Goal: Transaction & Acquisition: Download file/media

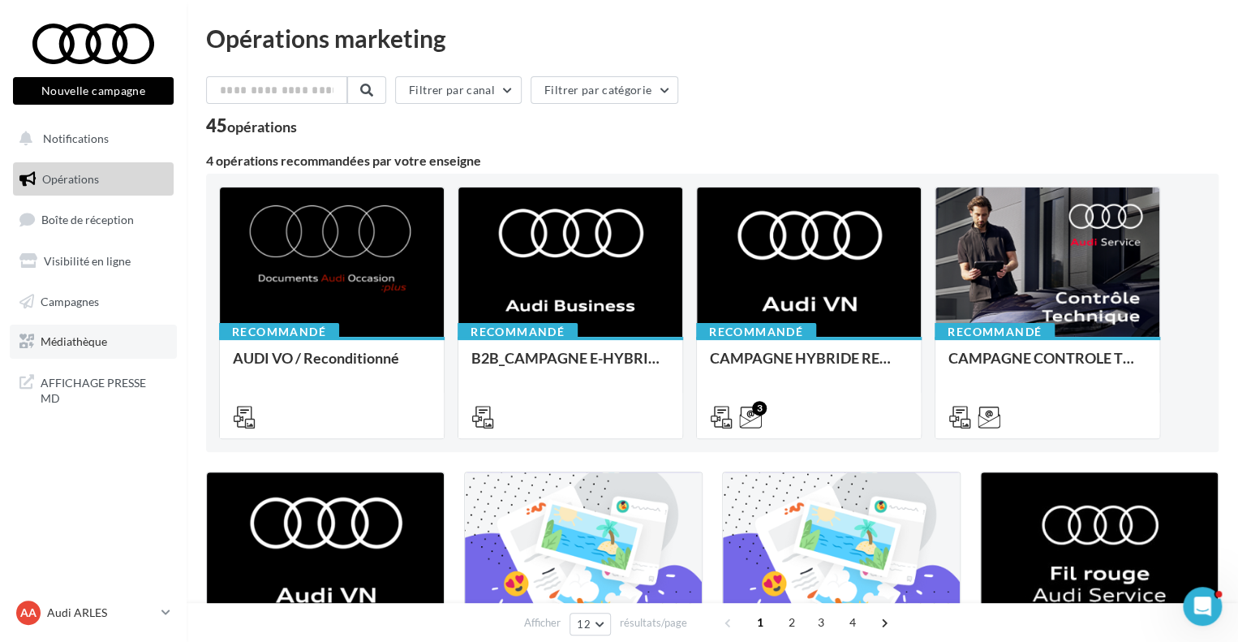
click at [74, 348] on span "Médiathèque" at bounding box center [74, 341] width 67 height 14
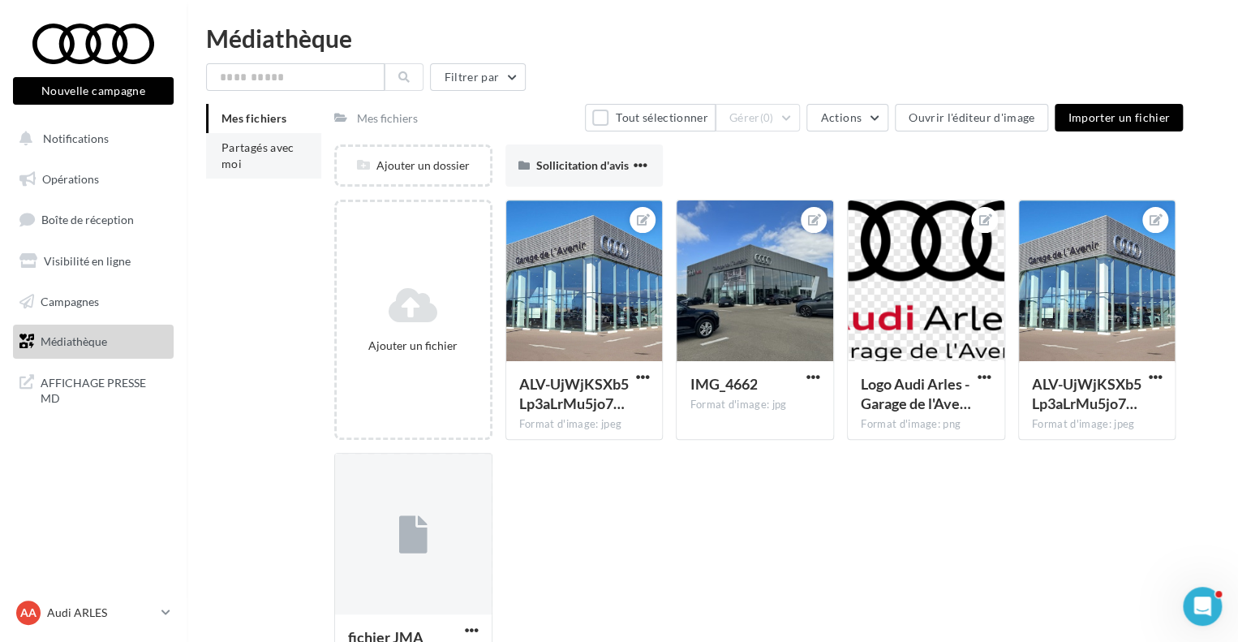
click at [256, 159] on li "Partagés avec moi" at bounding box center [263, 155] width 115 height 45
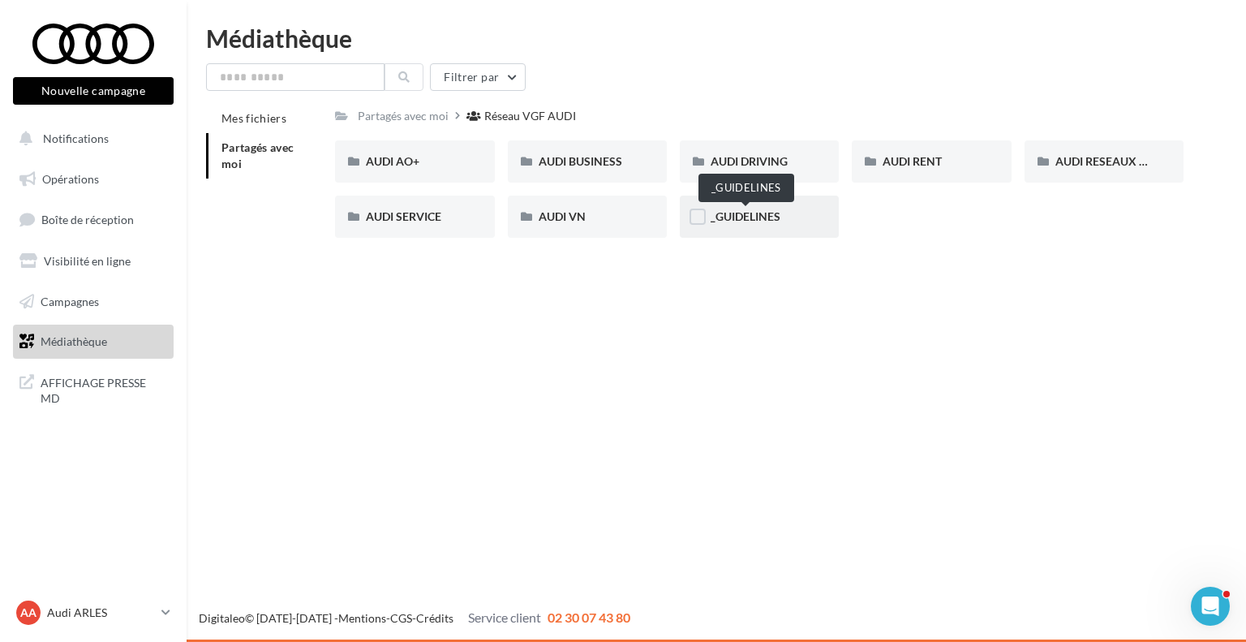
click at [712, 214] on span "_GUIDELINES" at bounding box center [745, 216] width 70 height 14
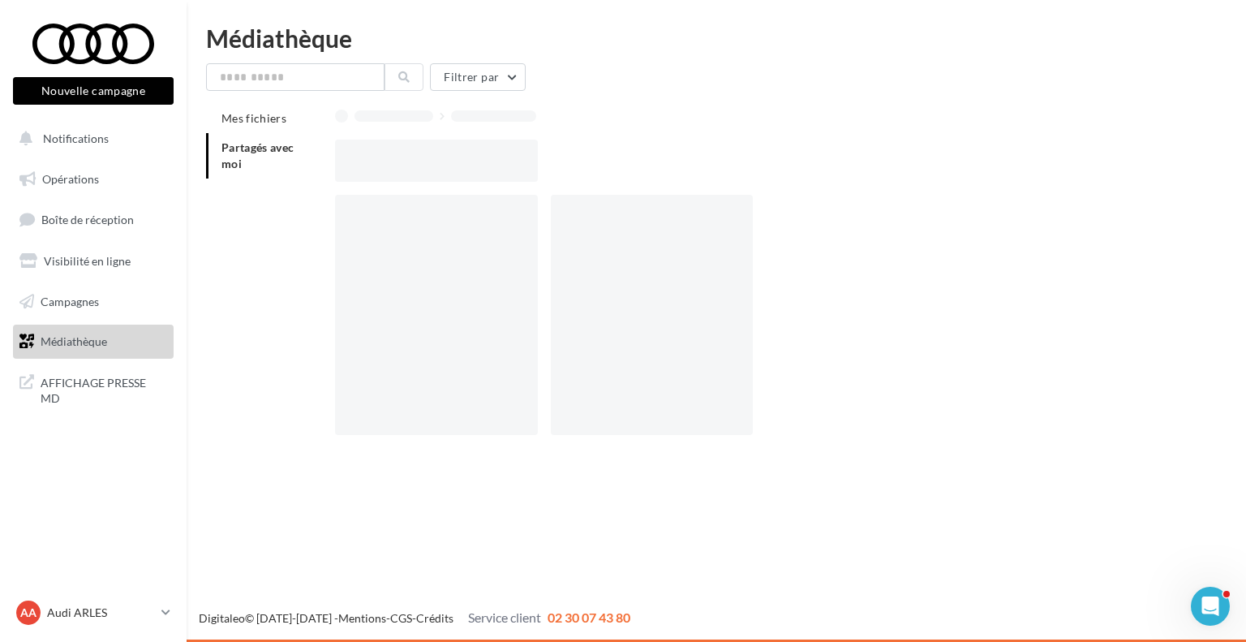
click at [712, 214] on div at bounding box center [652, 315] width 202 height 240
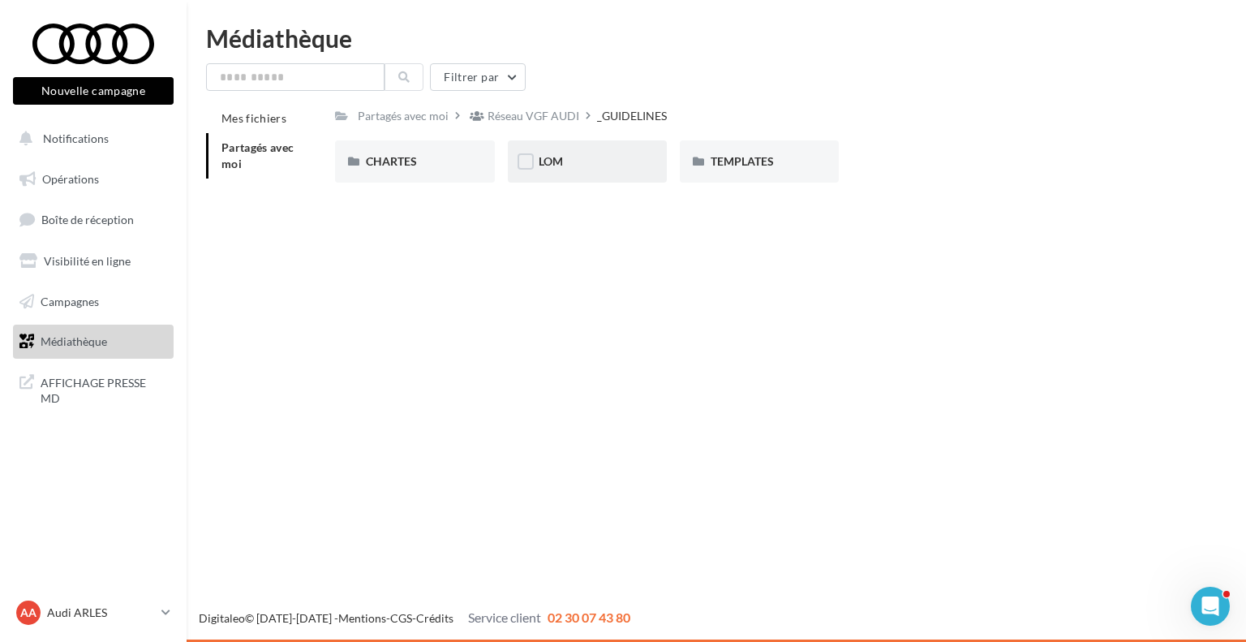
click at [571, 168] on div "LOM" at bounding box center [587, 161] width 97 height 16
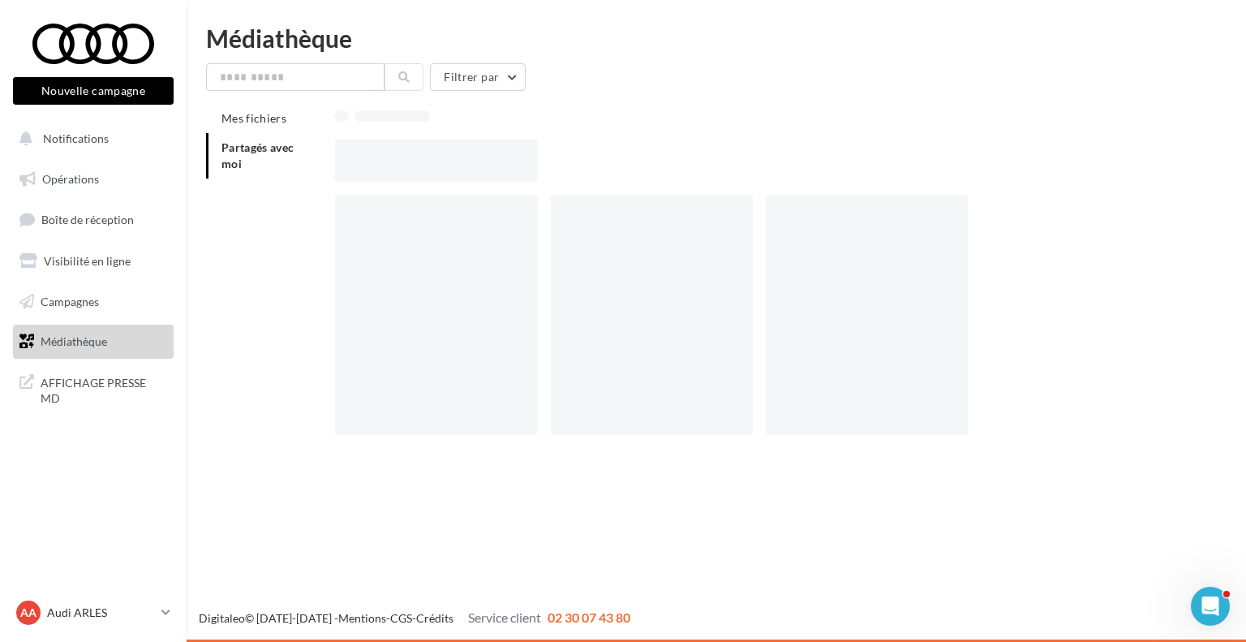
click at [571, 168] on div at bounding box center [765, 161] width 861 height 42
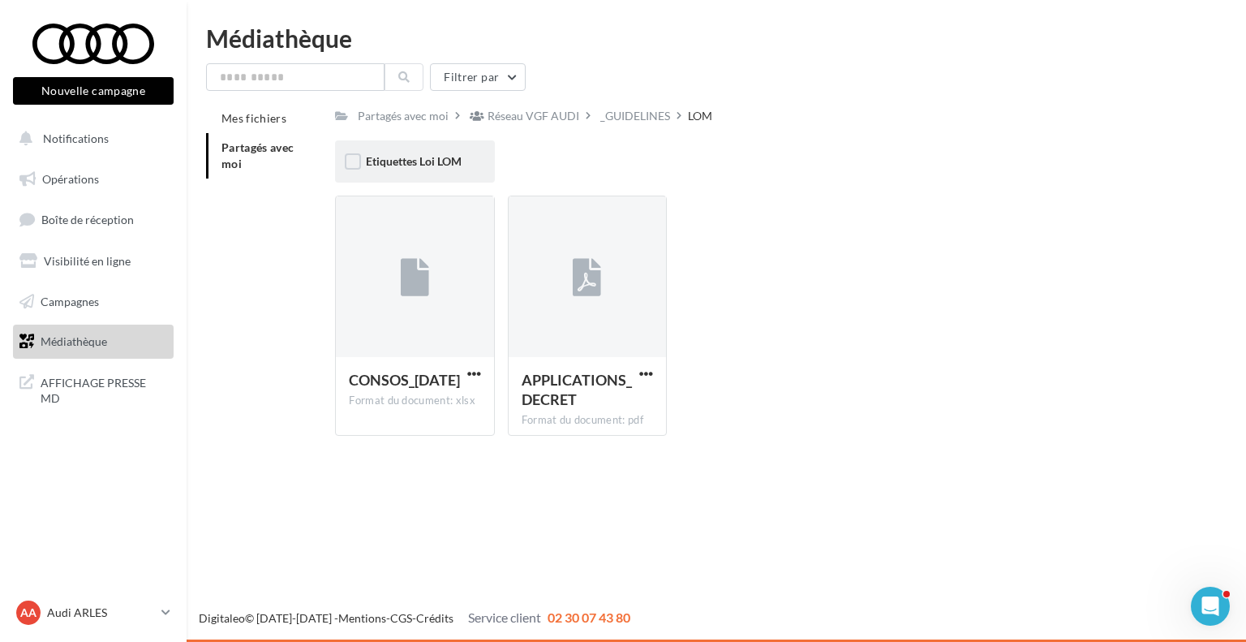
click at [449, 169] on div "Etiquettes Loi LOM" at bounding box center [414, 161] width 97 height 16
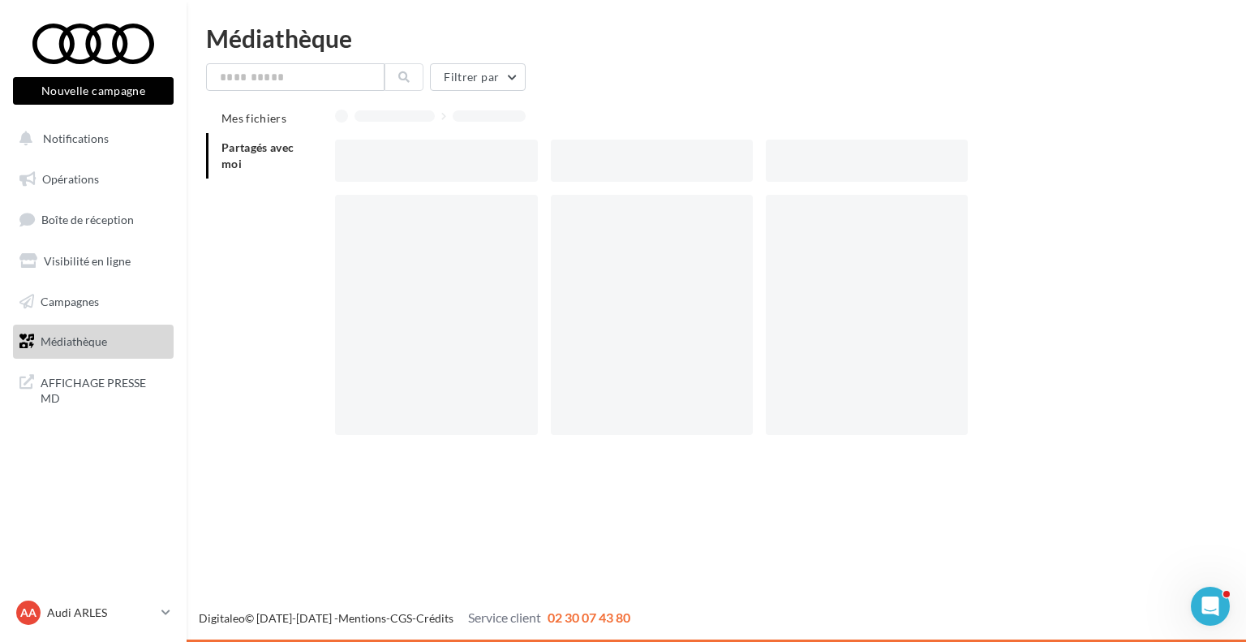
click at [449, 169] on div at bounding box center [436, 161] width 202 height 42
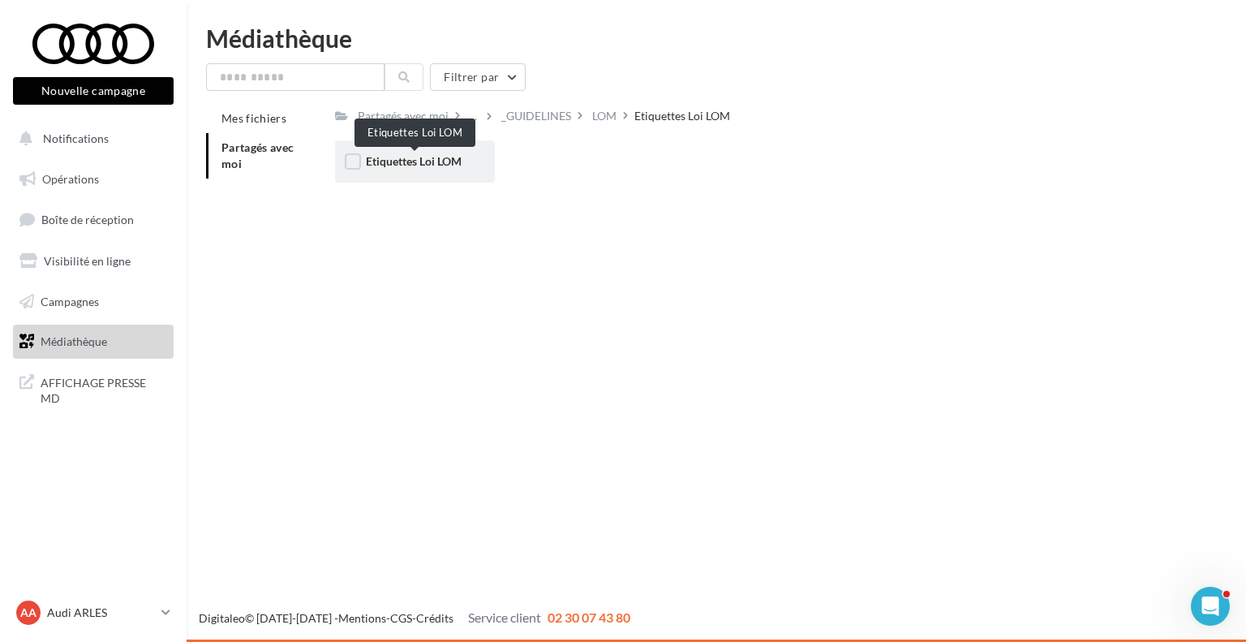
click at [396, 161] on span "Etiquettes Loi LOM" at bounding box center [414, 161] width 96 height 14
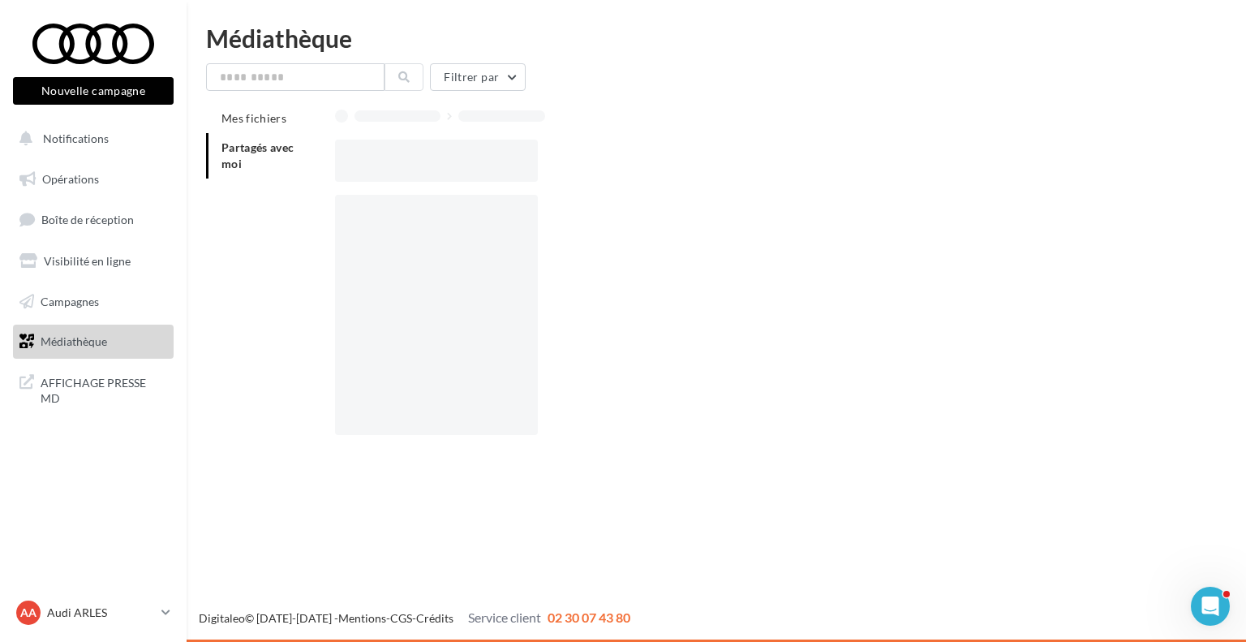
click at [396, 161] on div at bounding box center [436, 161] width 202 height 42
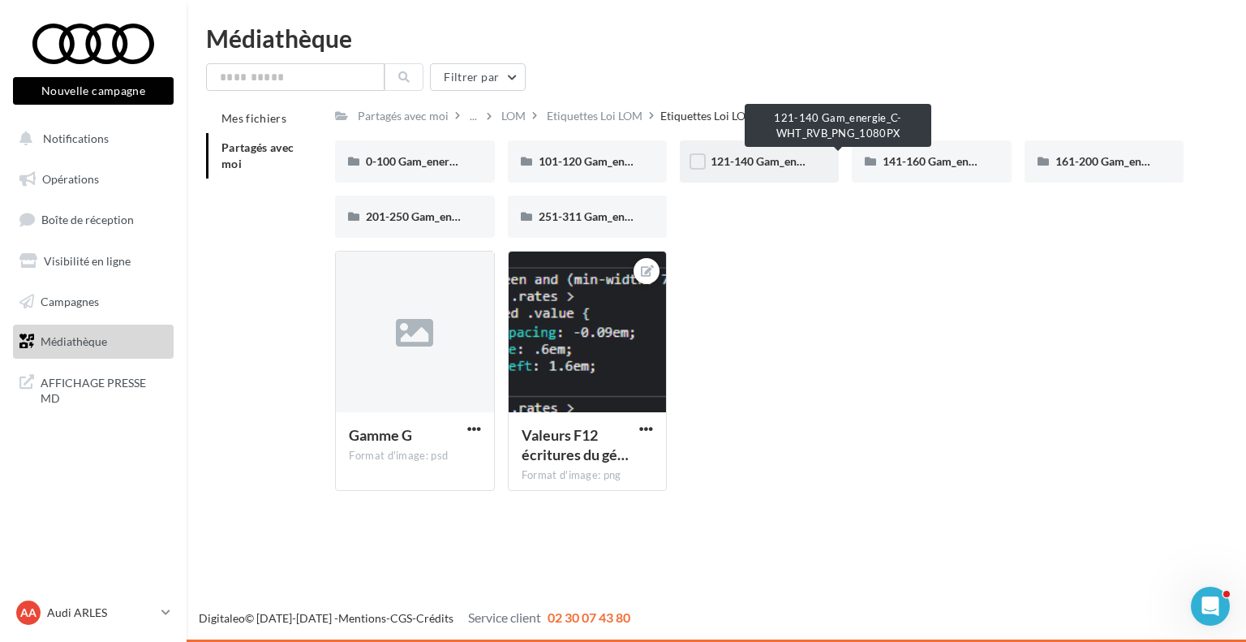
click at [770, 155] on span "121-140 Gam_energie_C-WHT_RVB_PNG_1080PX" at bounding box center [838, 161] width 257 height 14
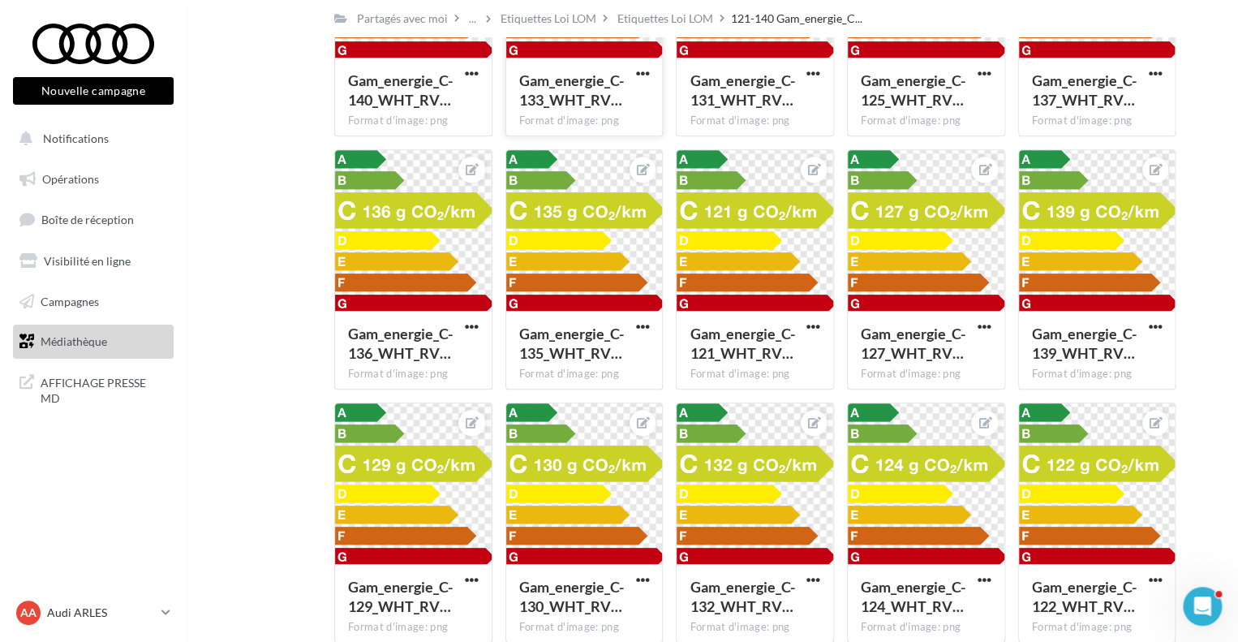
scroll to position [580, 0]
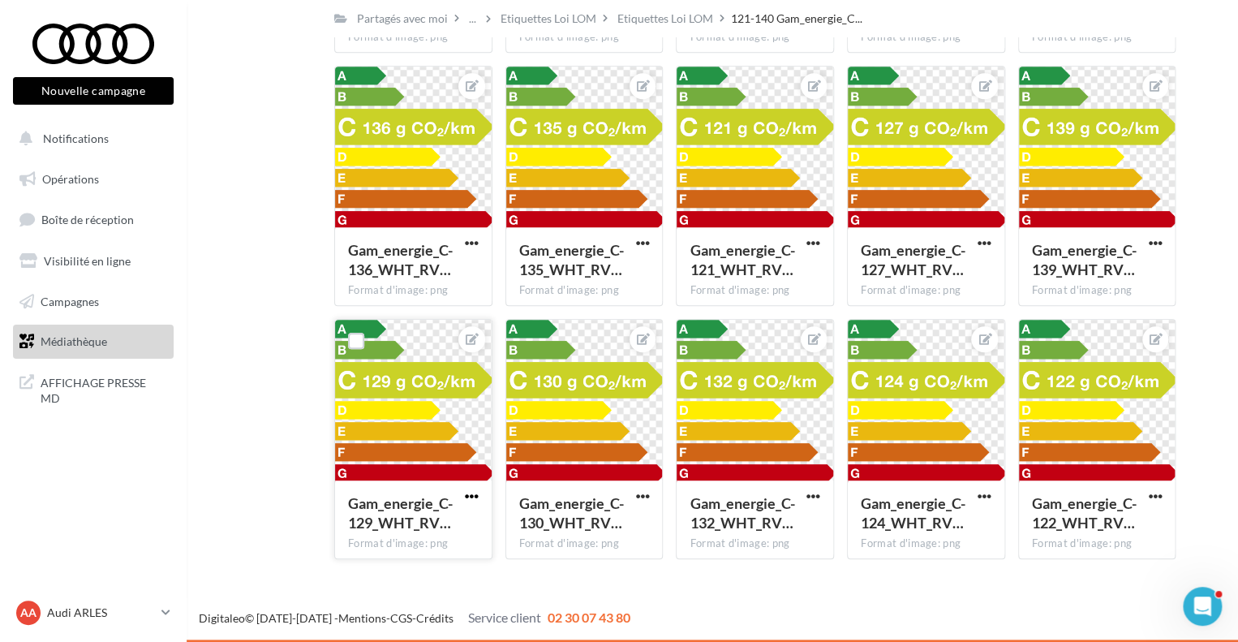
click at [468, 500] on span "button" at bounding box center [472, 496] width 14 height 14
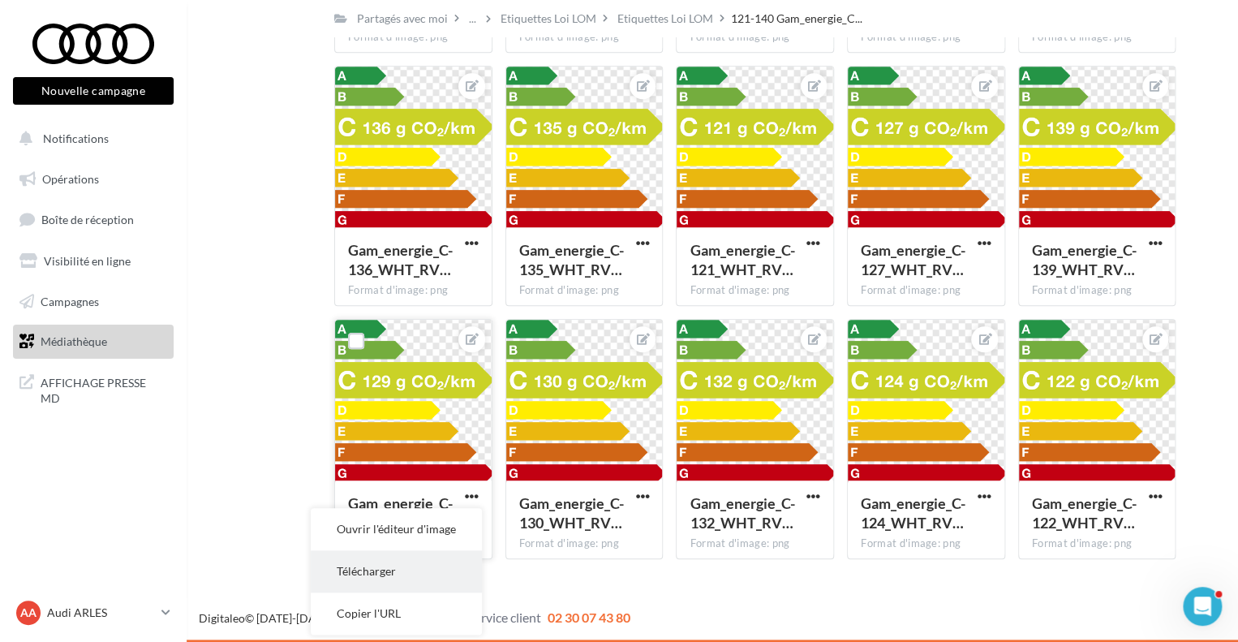
click at [396, 565] on button "Télécharger" at bounding box center [396, 571] width 171 height 42
